Goal: Information Seeking & Learning: Learn about a topic

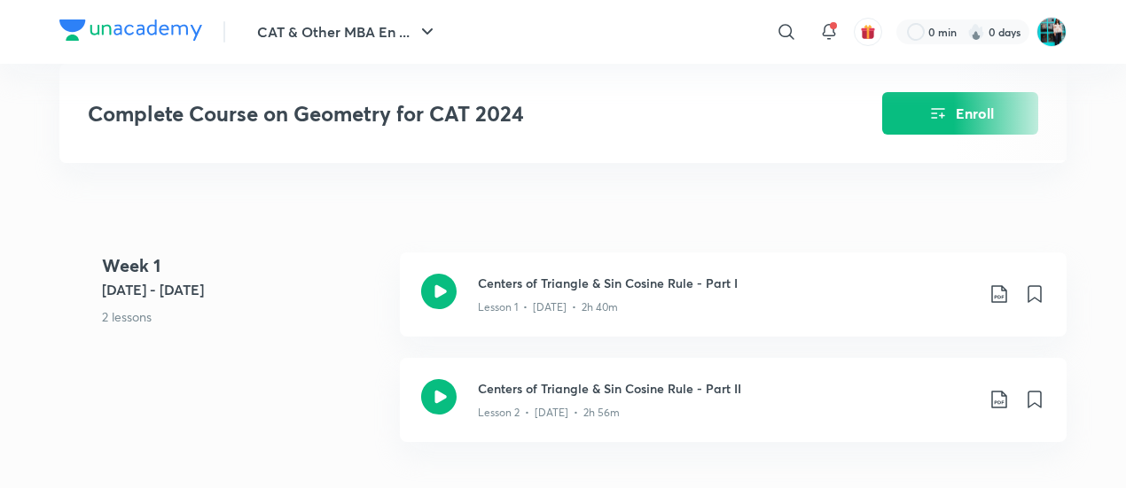
scroll to position [655, 0]
click at [550, 399] on div "Lesson 2 • [DATE] • 2h 56m" at bounding box center [726, 410] width 496 height 23
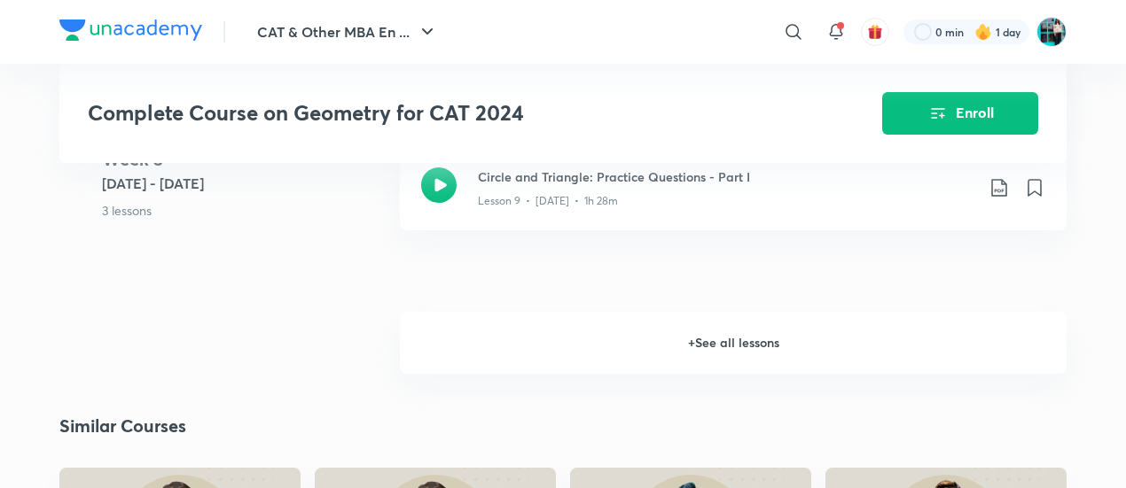
scroll to position [1923, 0]
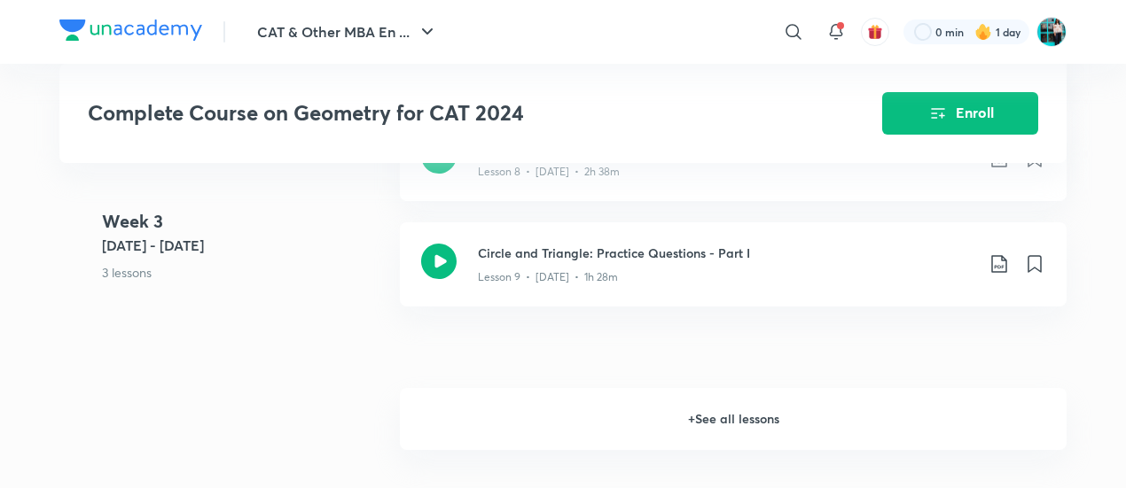
click at [577, 402] on h6 "+ See all lessons" at bounding box center [733, 419] width 667 height 62
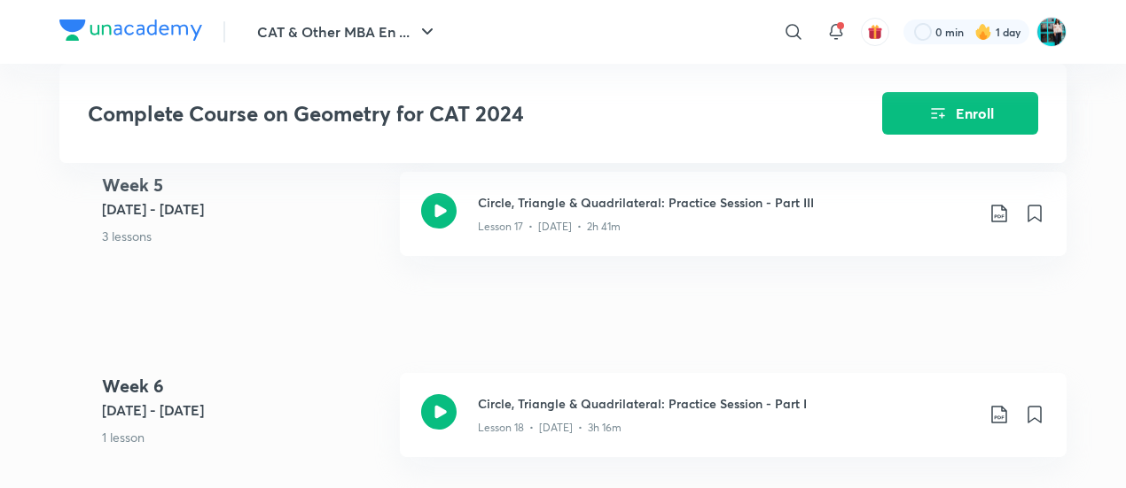
scroll to position [3008, 0]
